Goal: Information Seeking & Learning: Compare options

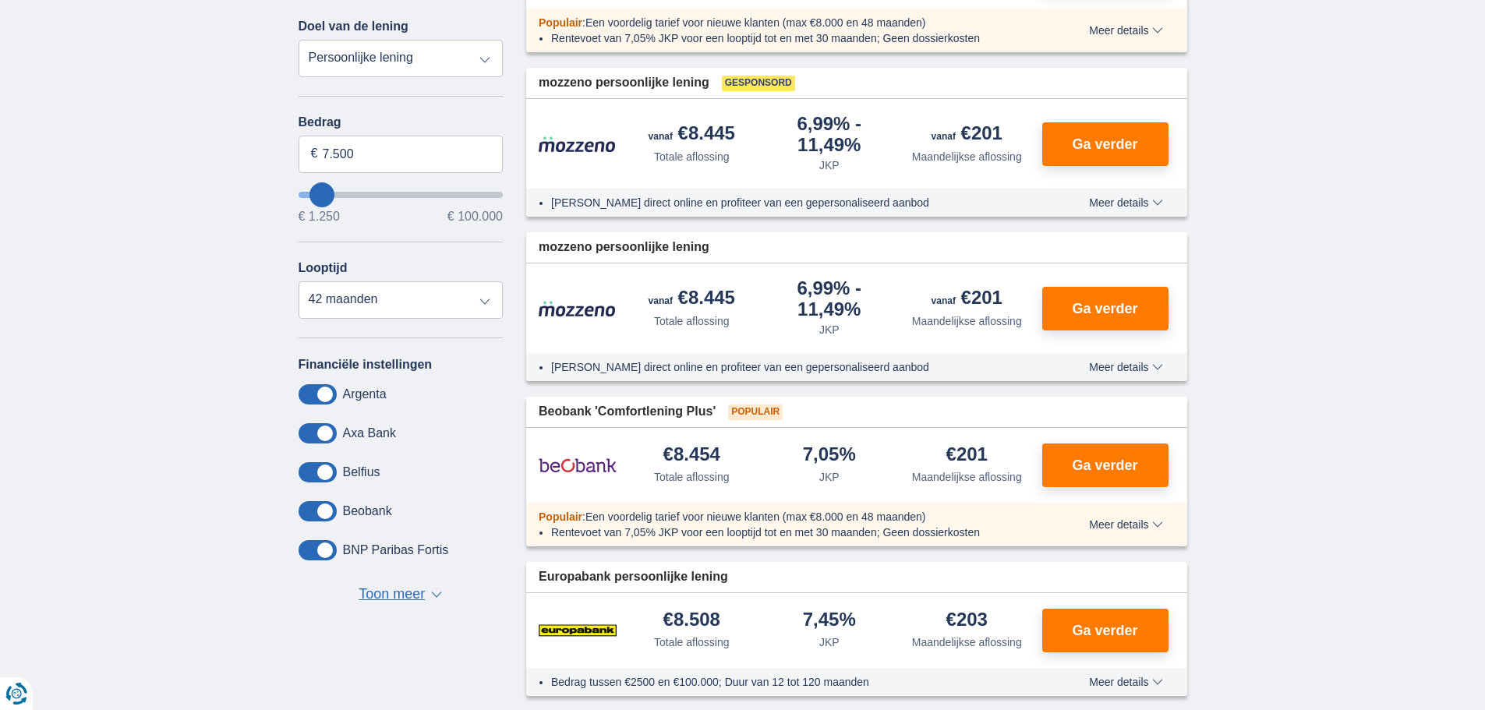
scroll to position [234, 0]
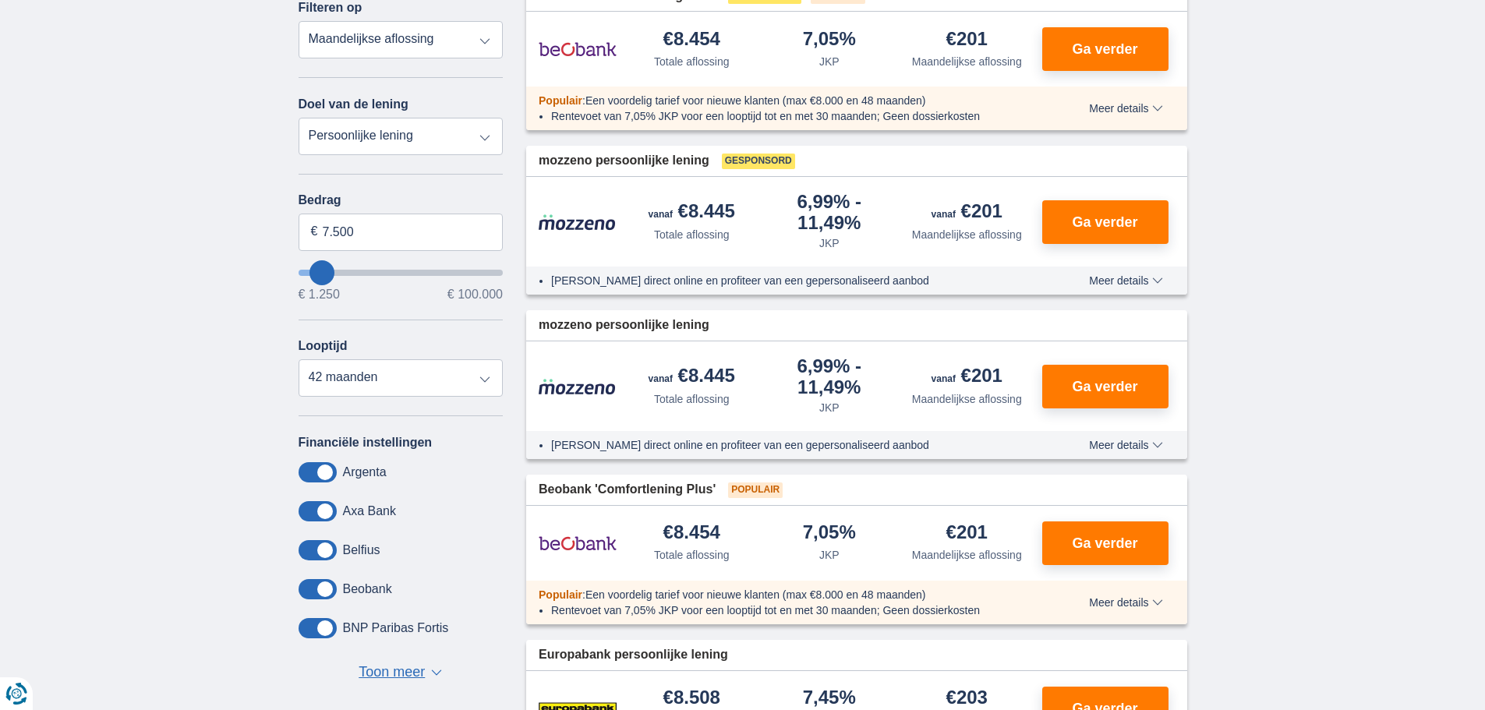
click at [474, 44] on select "Totale aflossing JKP Maandelijkse aflossing" at bounding box center [401, 39] width 205 height 37
click at [299, 21] on select "Totale aflossing JKP Maandelijkse aflossing" at bounding box center [401, 39] width 205 height 37
click at [488, 291] on span "€ 100.000" at bounding box center [474, 294] width 55 height 12
type input "99.250"
type input "99250"
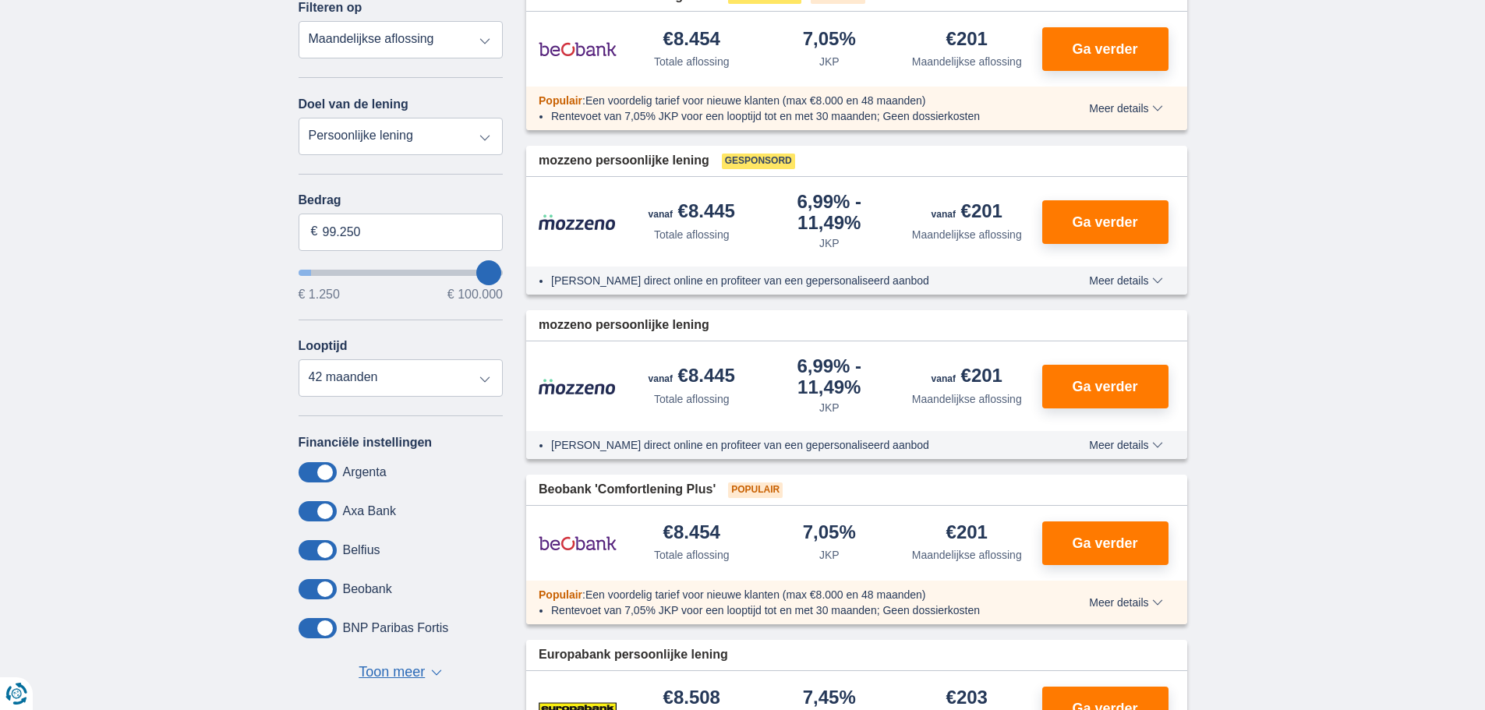
select select "120"
type input "99250"
click at [498, 274] on input "wantToBorrow" at bounding box center [401, 273] width 205 height 6
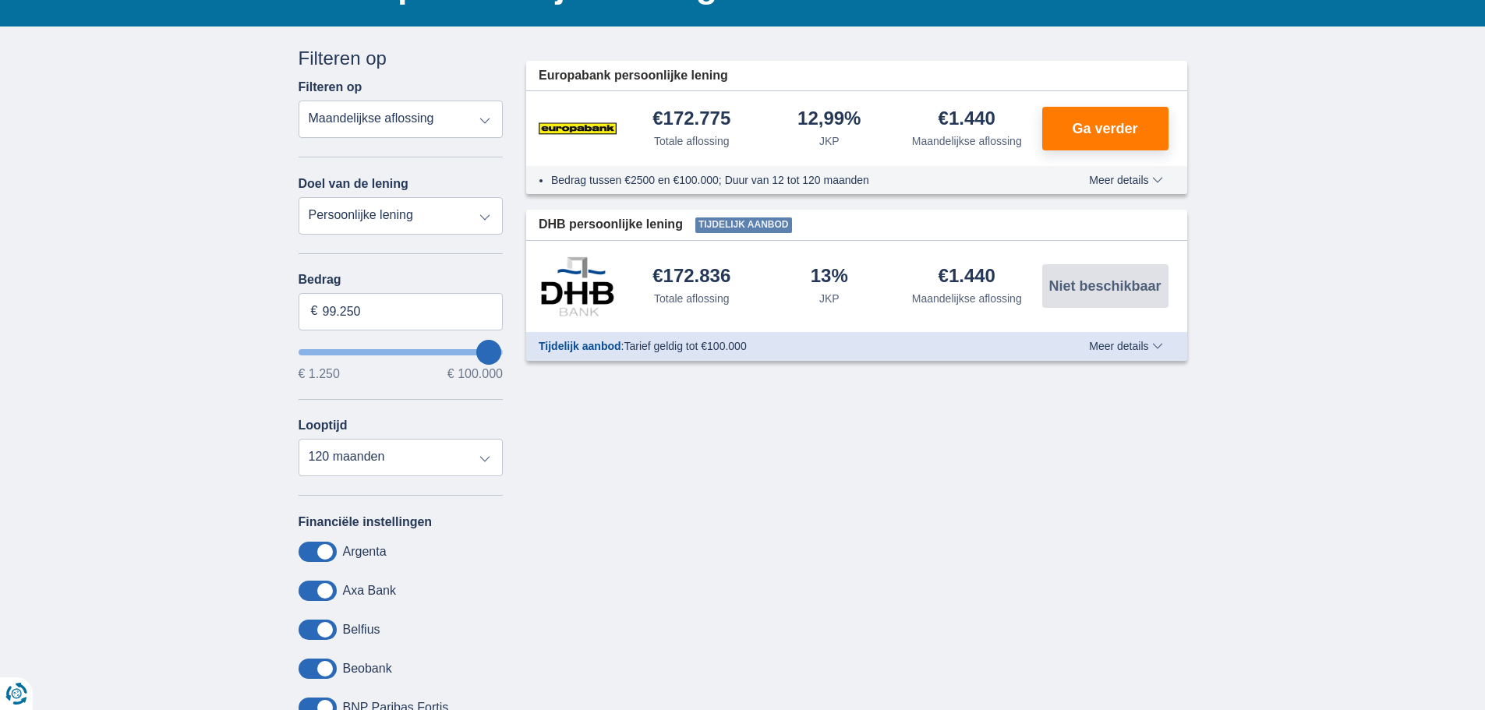
scroll to position [156, 0]
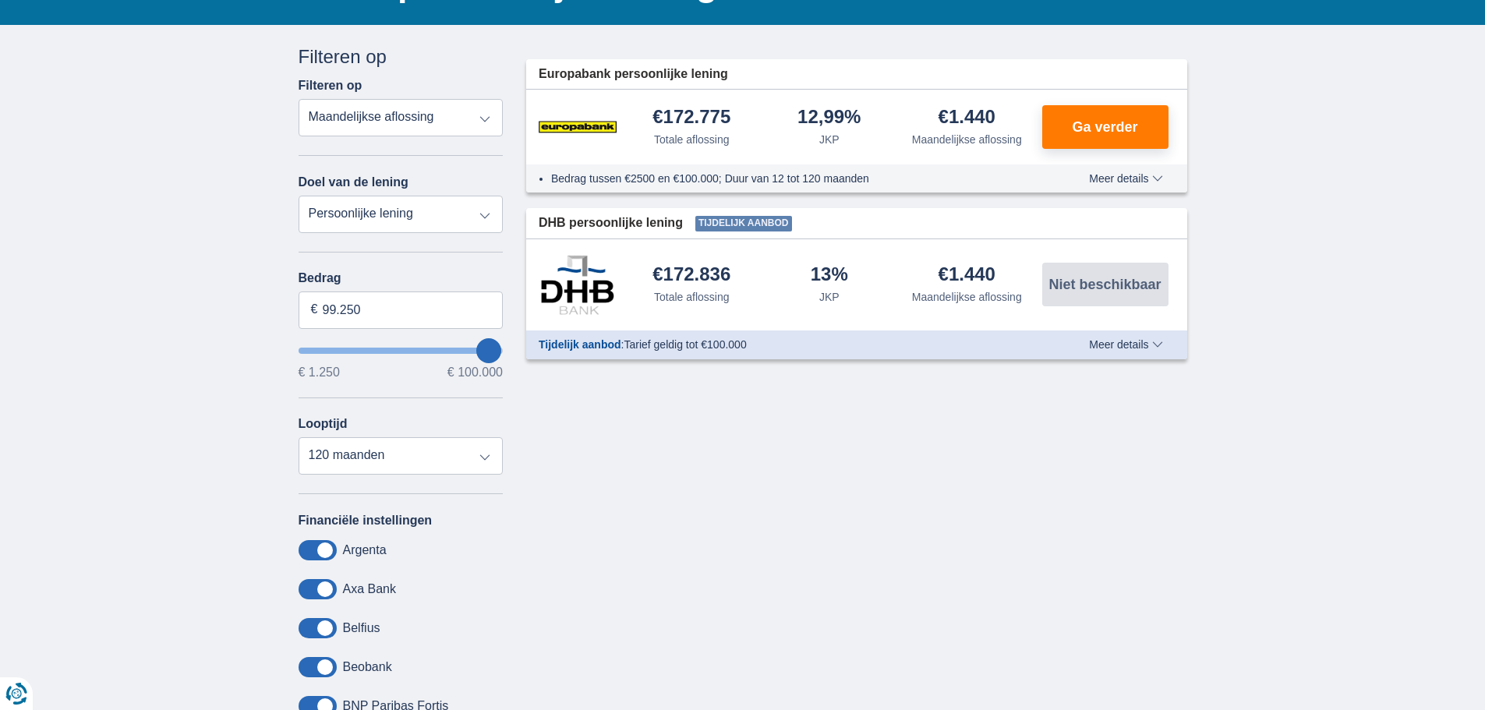
type input "98.250"
type input "98250"
type input "99.250"
type input "99250"
drag, startPoint x: 492, startPoint y: 345, endPoint x: 507, endPoint y: 347, distance: 15.7
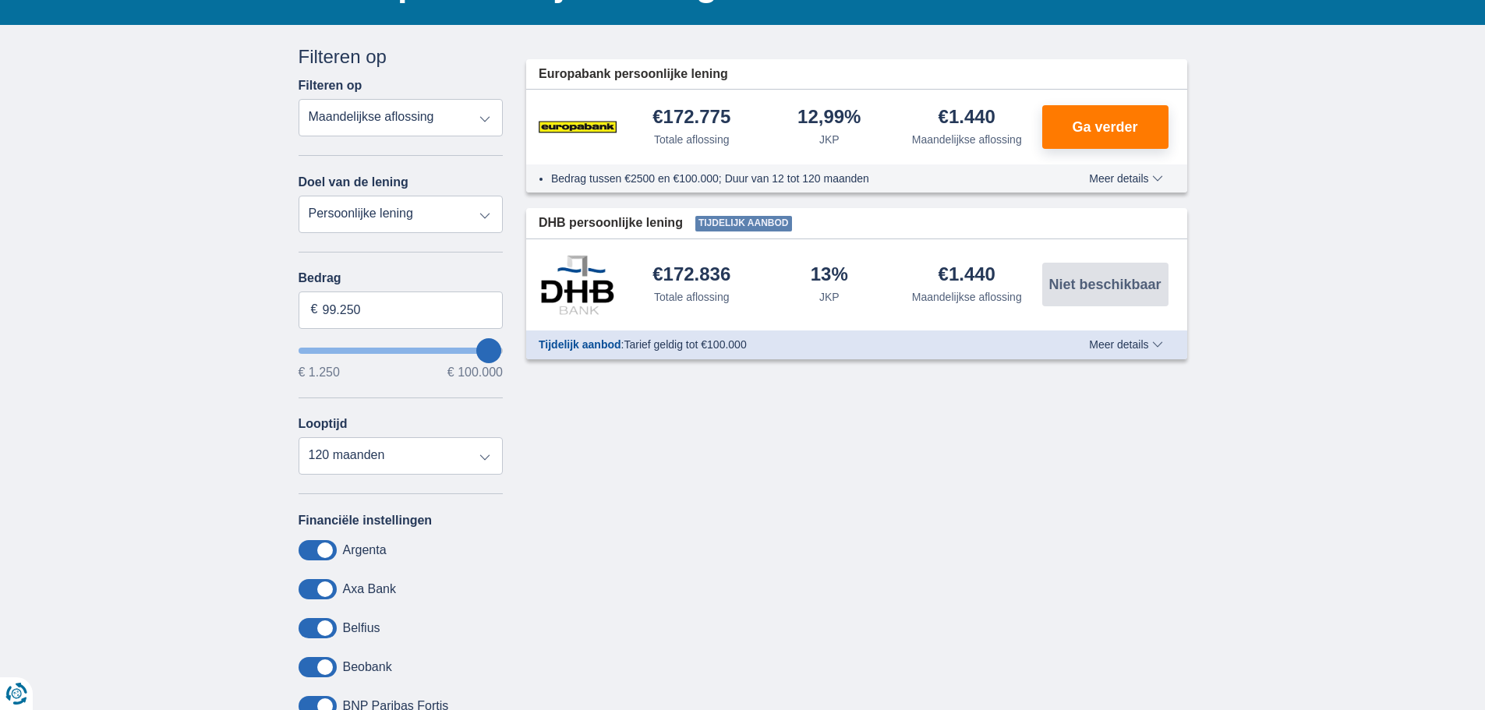
click at [493, 348] on input "wantToBorrow" at bounding box center [401, 351] width 205 height 6
click at [480, 223] on select "Persoonlijke lening Auto Moto / fiets Mobilhome / caravan Renovatie Energie Sch…" at bounding box center [401, 214] width 205 height 37
select select "renovationLoan"
click at [299, 196] on select "Persoonlijke lening Auto Moto / fiets Mobilhome / caravan Renovatie Energie Sch…" at bounding box center [401, 214] width 205 height 37
type input "15.000"
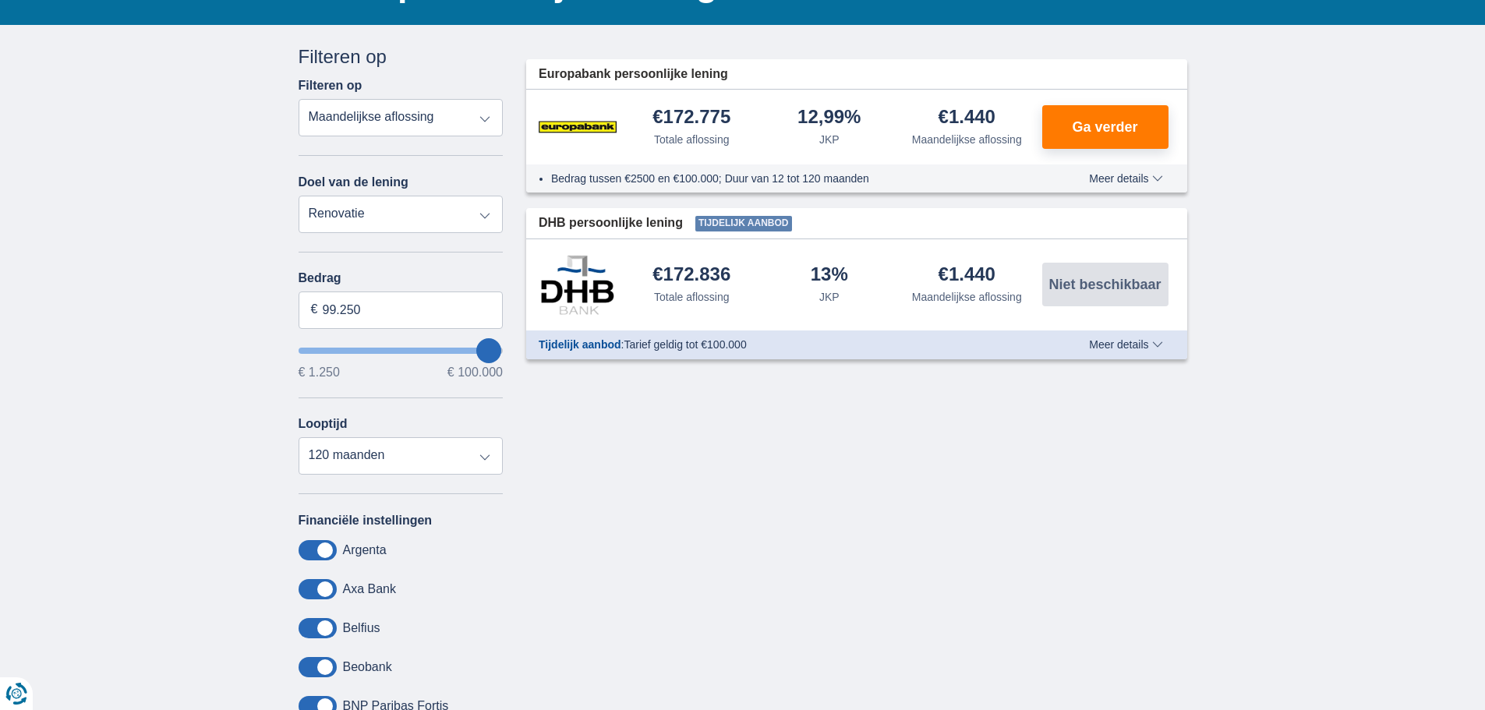
type input "15250"
select select "60"
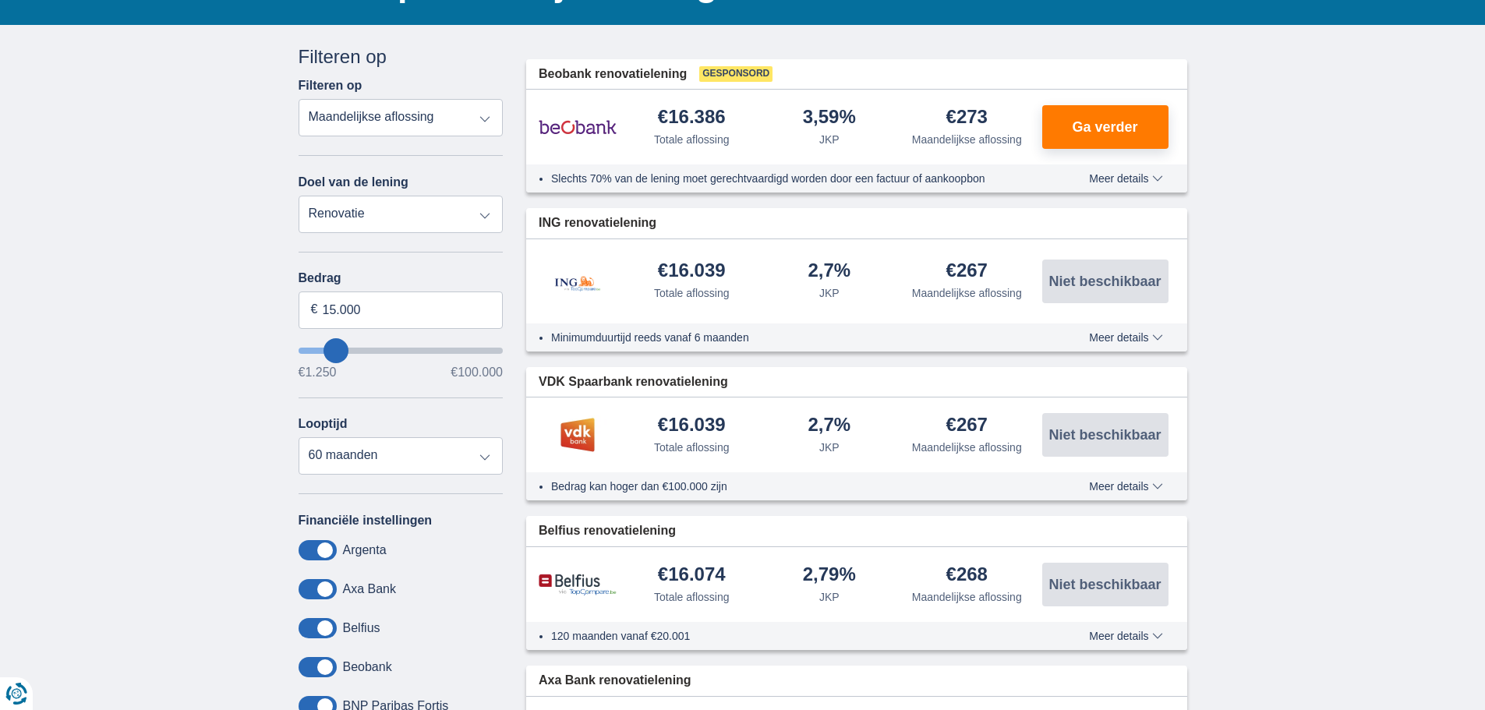
type input "99.250"
type input "99250"
click at [500, 353] on input "wantToBorrow" at bounding box center [401, 351] width 205 height 6
select select "120"
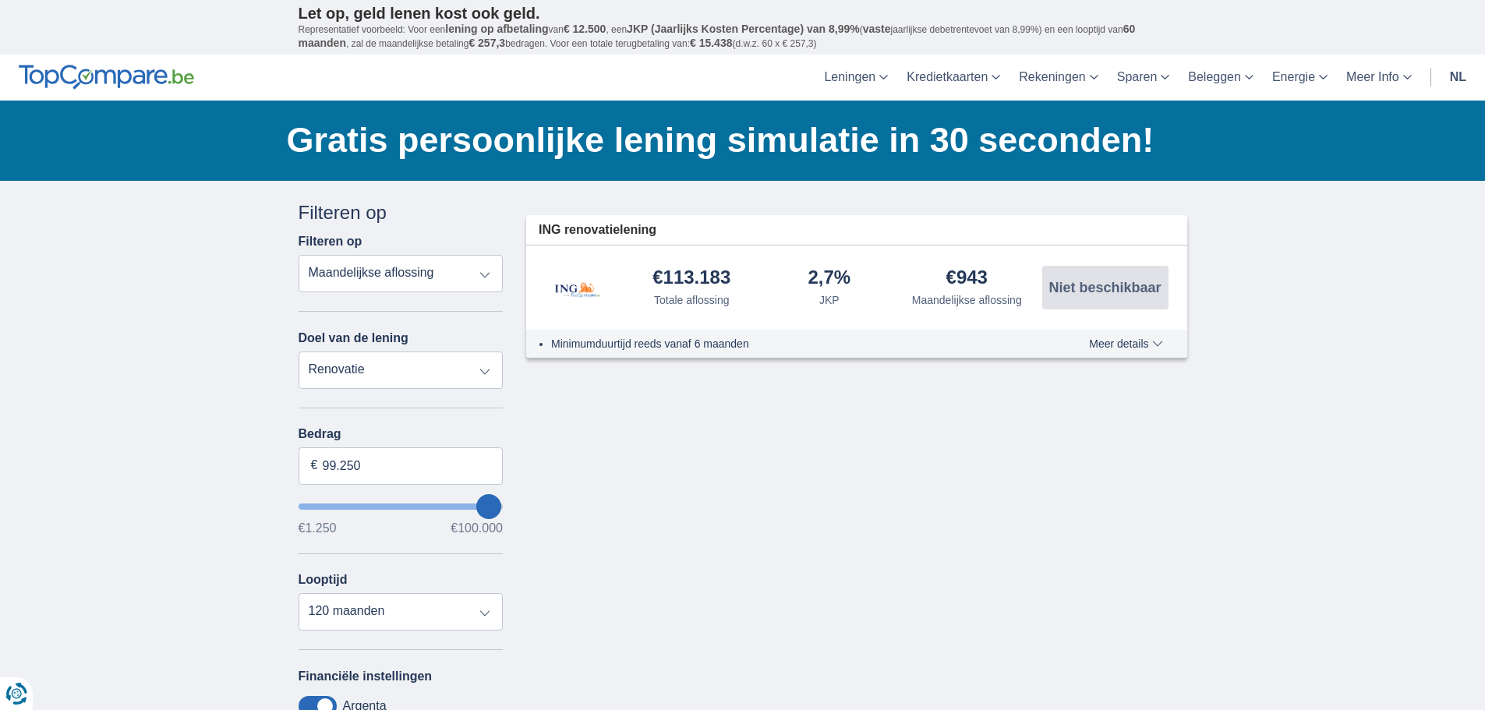
click at [483, 368] on select "Persoonlijke lening Auto Moto / fiets Mobilhome / caravan Renovatie Energie Sch…" at bounding box center [401, 370] width 205 height 37
select select "personalLoan"
click at [299, 352] on select "Persoonlijke lening Auto Moto / fiets Mobilhome / caravan Renovatie Energie Sch…" at bounding box center [401, 370] width 205 height 37
type input "7.500"
type input "7250"
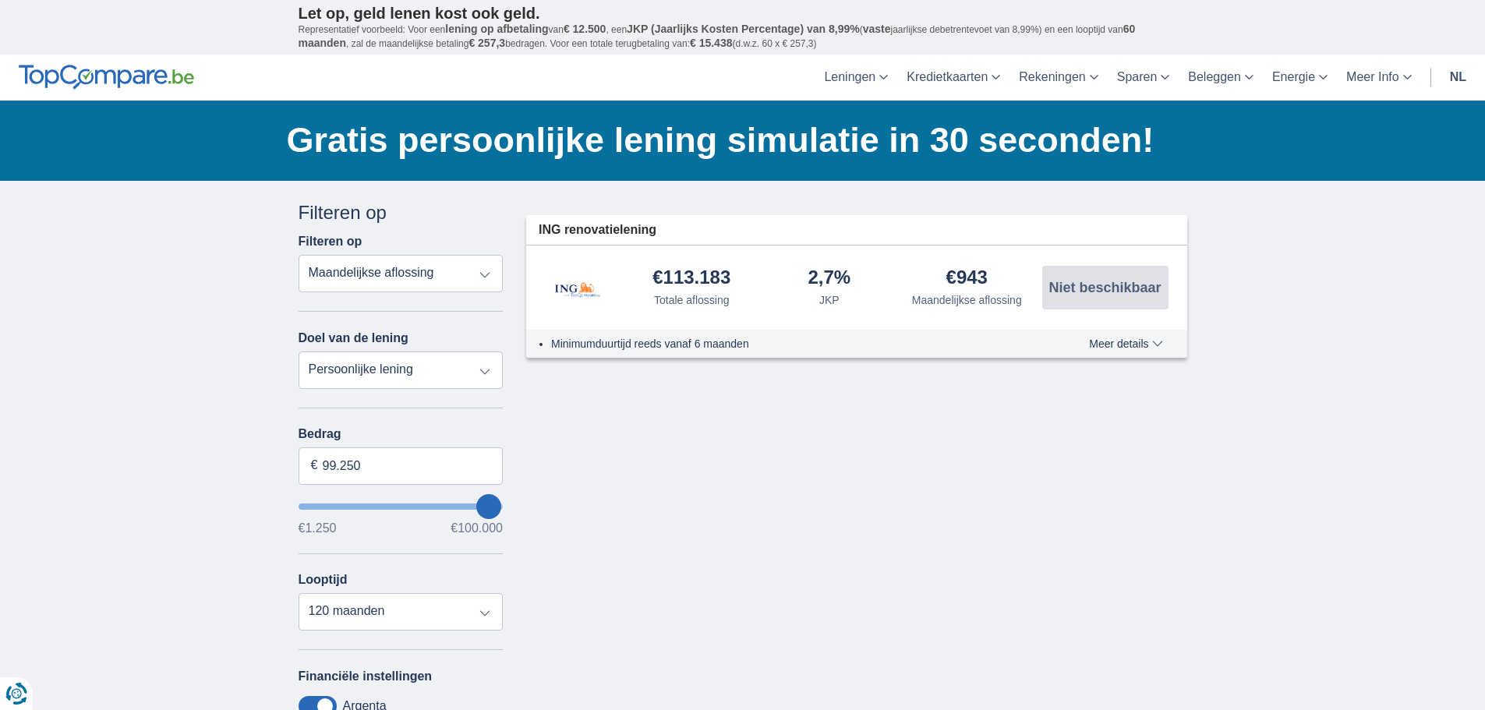
select select "42"
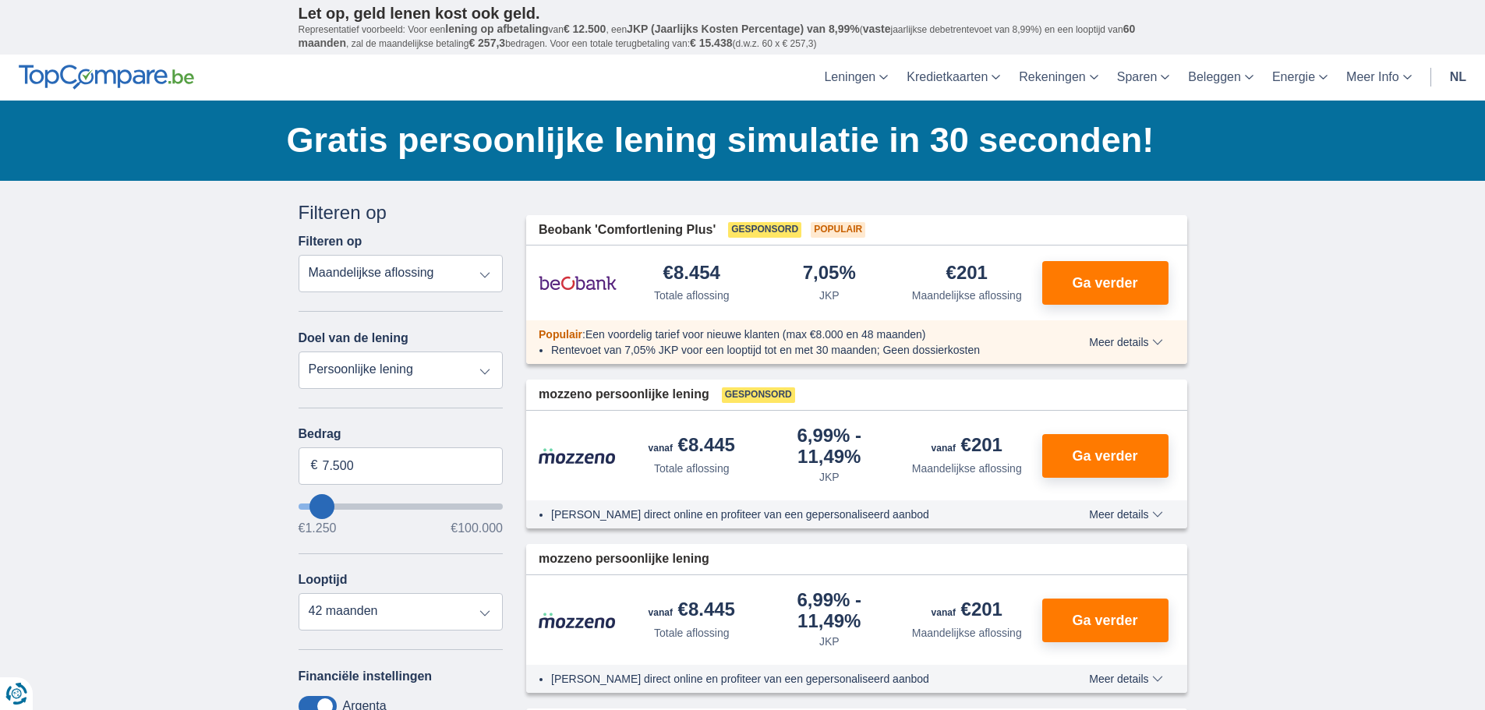
type input "99.250"
type input "99250"
click at [501, 508] on input "wantToBorrow" at bounding box center [401, 507] width 205 height 6
select select "120"
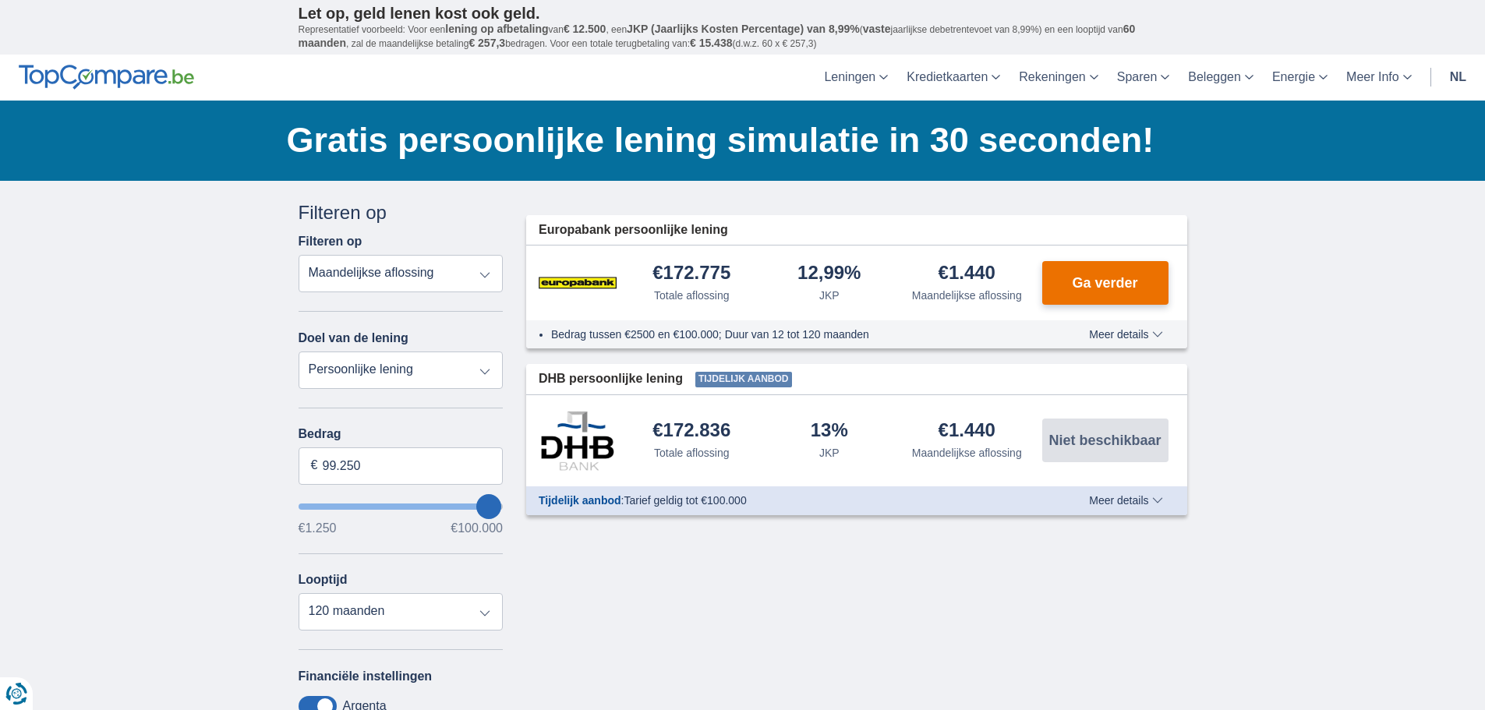
click at [1101, 272] on button "Ga verder" at bounding box center [1105, 283] width 126 height 44
